Goal: Information Seeking & Learning: Learn about a topic

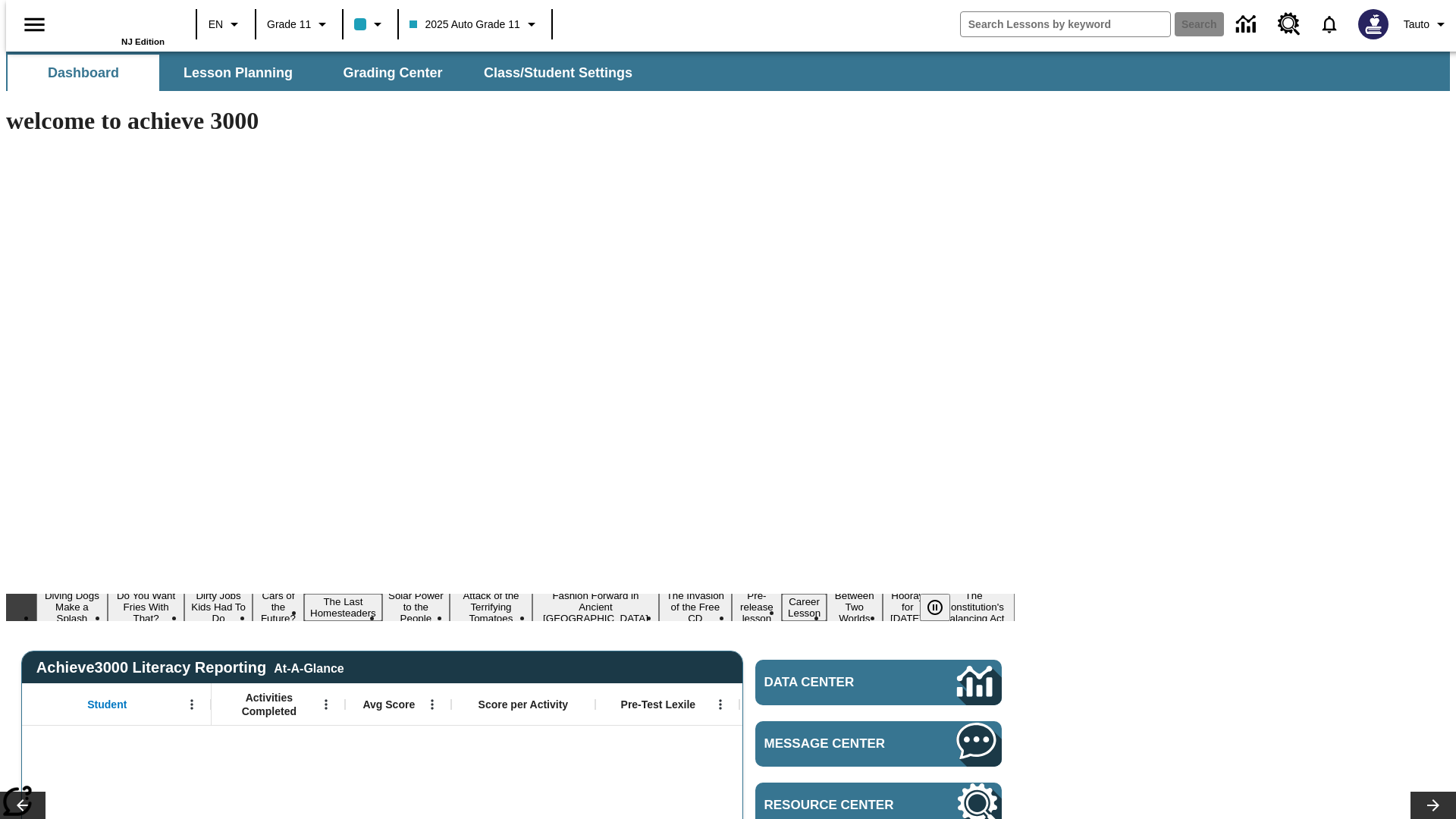
type input "-1"
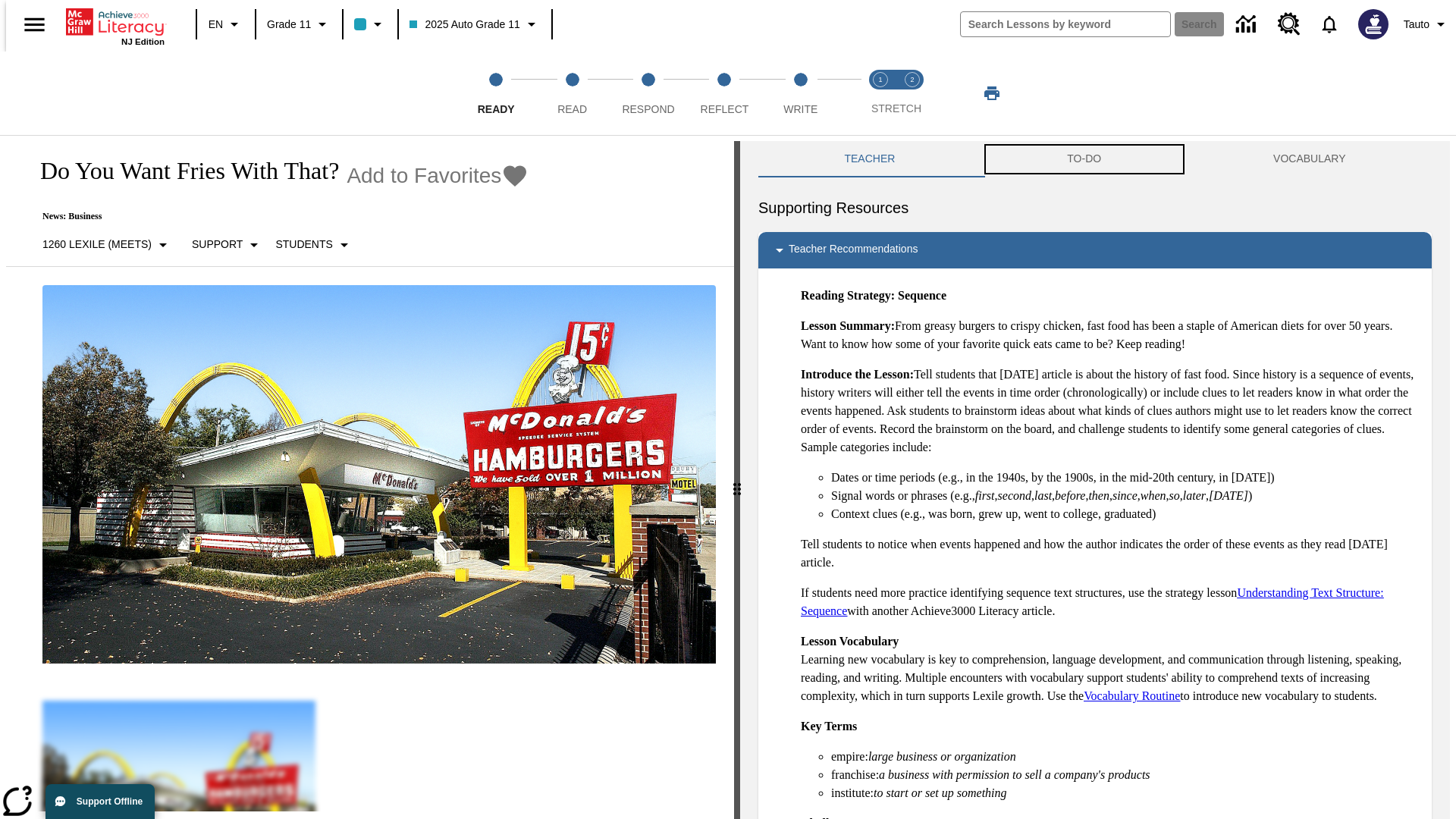
click at [1084, 159] on button "TO-DO" at bounding box center [1084, 159] width 206 height 36
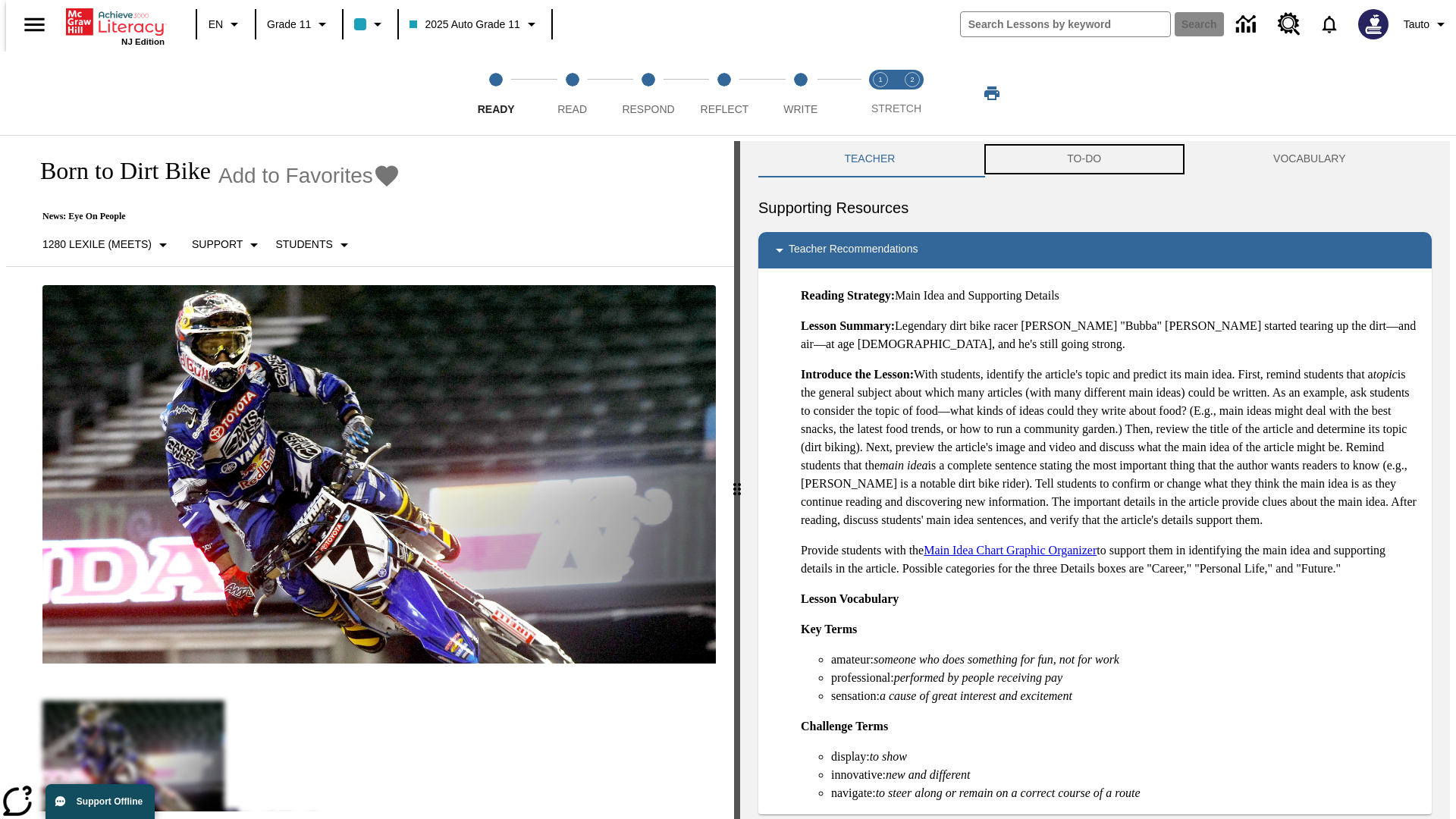
click at [1084, 159] on button "TO-DO" at bounding box center [1084, 159] width 206 height 36
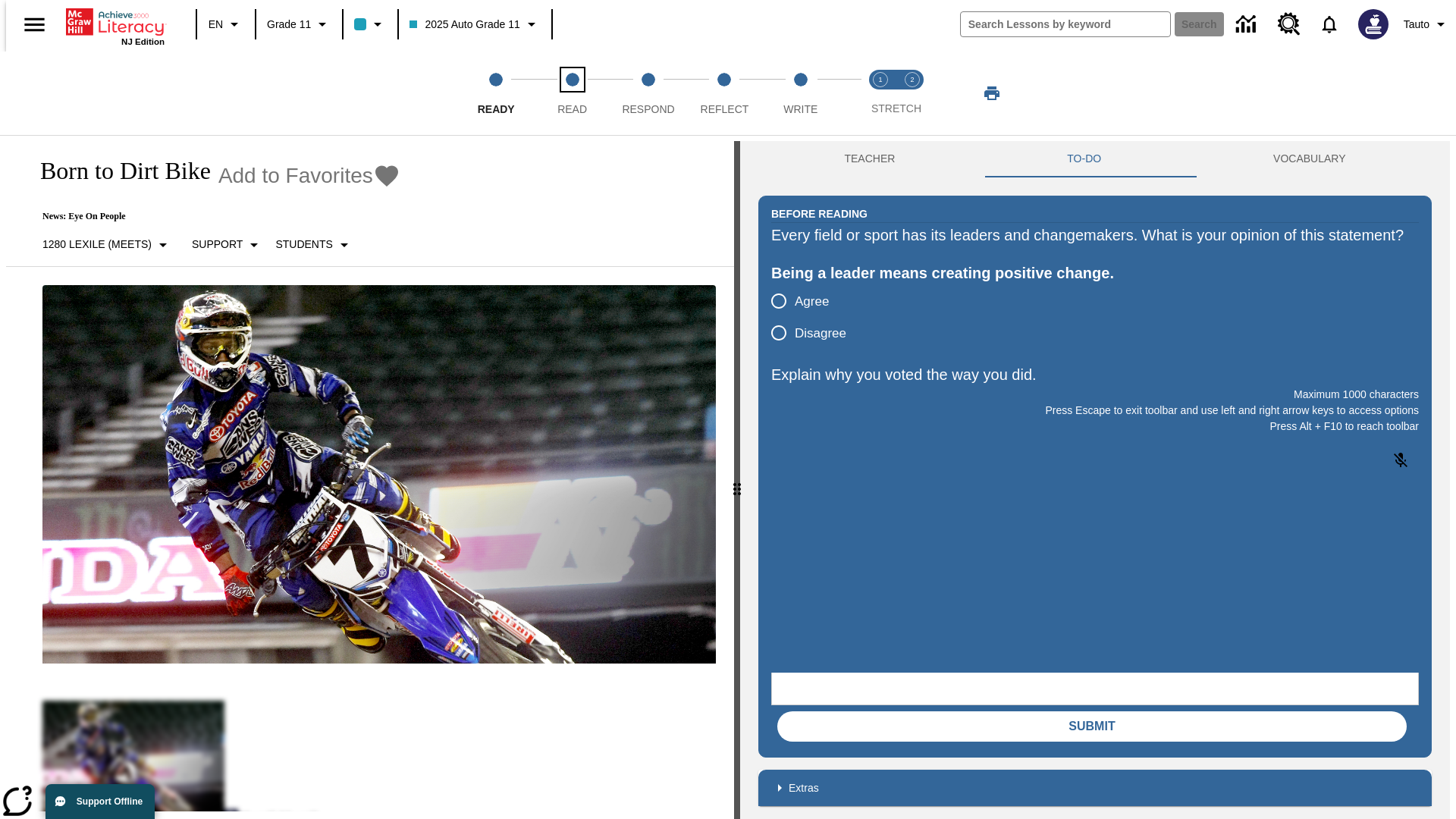
click at [572, 94] on span "Read" at bounding box center [573, 102] width 30 height 27
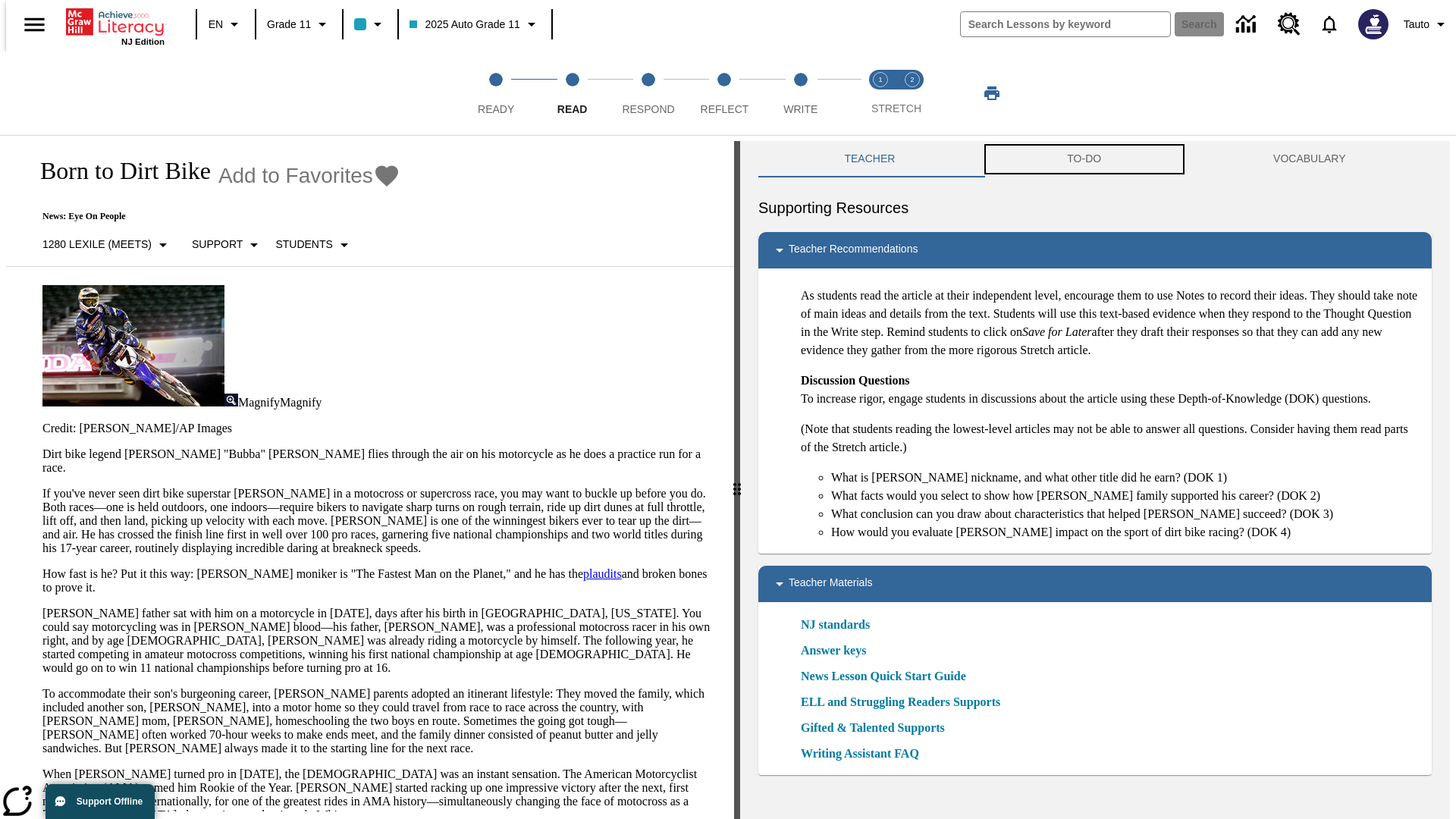
scroll to position [1, 0]
click at [1084, 159] on button "TO-DO" at bounding box center [1084, 158] width 206 height 36
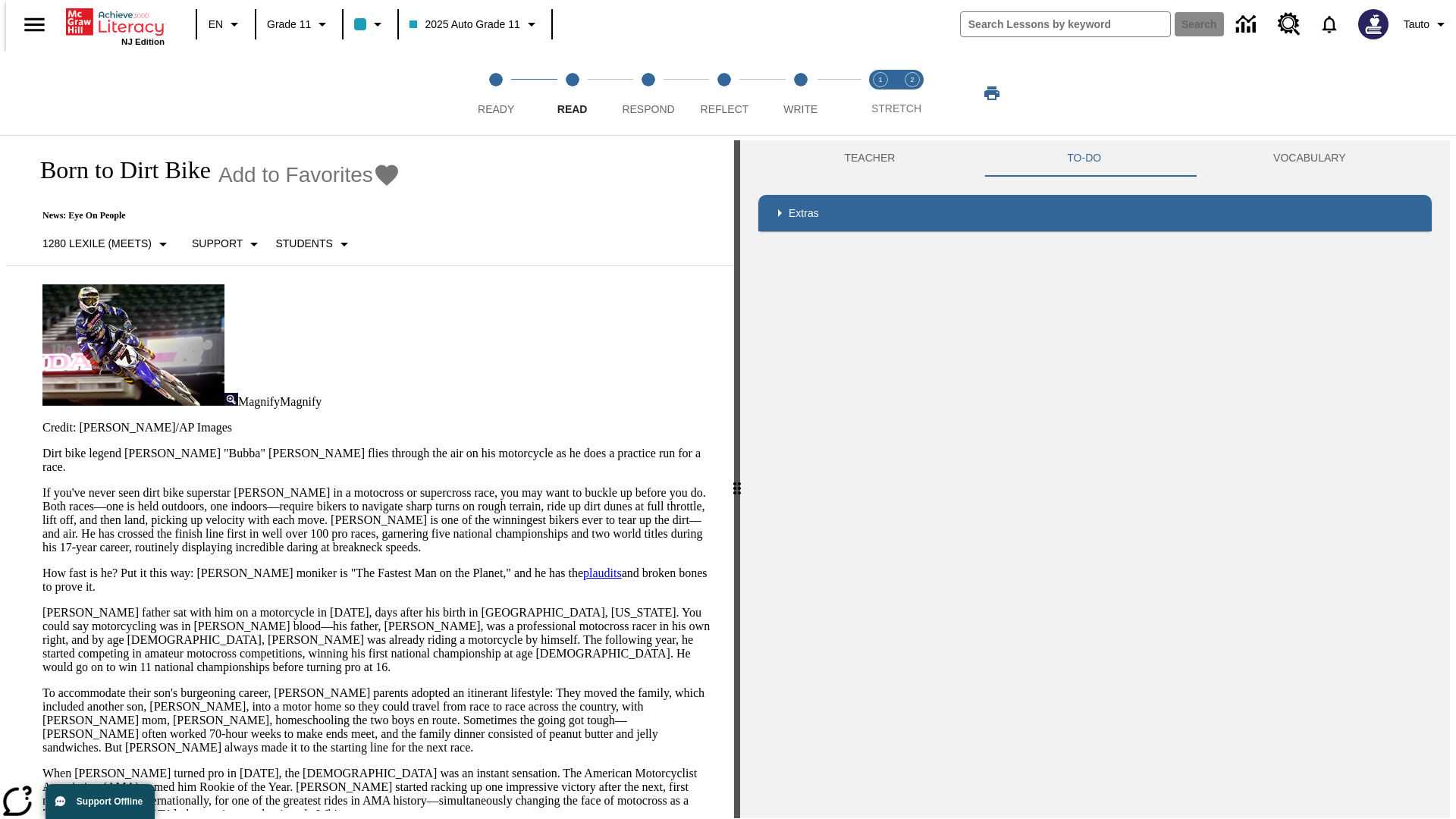
click at [42, 486] on p "If you've never seen dirt bike superstar [PERSON_NAME] in a motocross or superc…" at bounding box center [379, 520] width 673 height 68
